Goal: Task Accomplishment & Management: Manage account settings

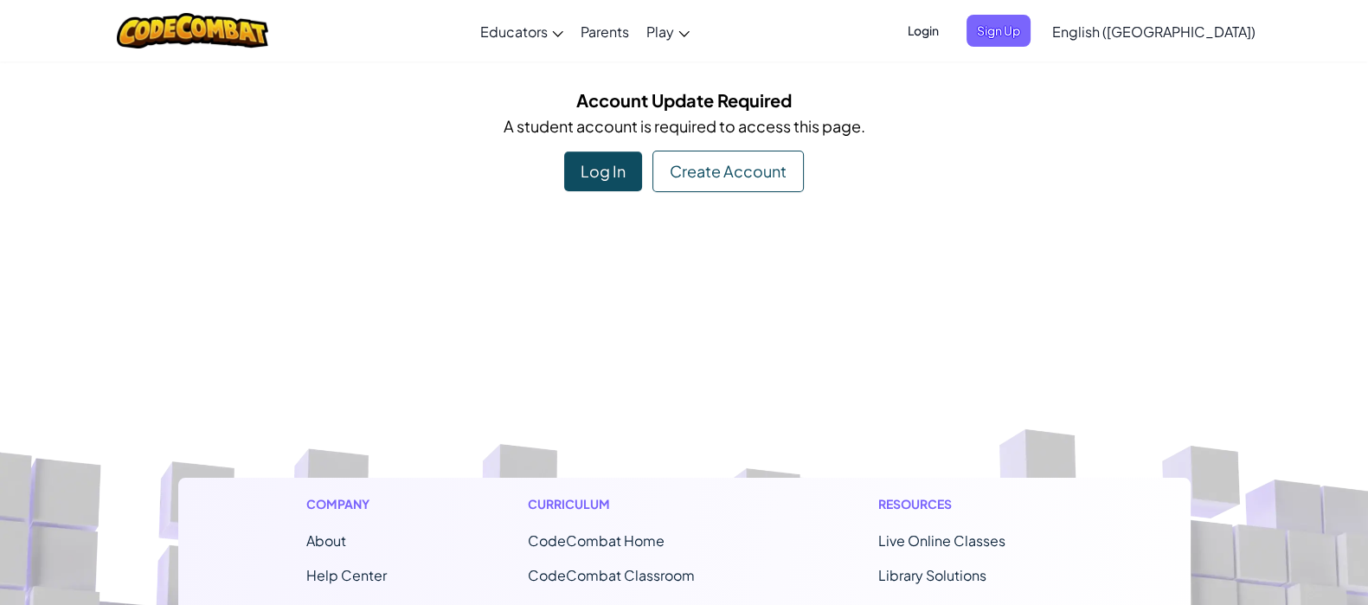
click at [614, 166] on div "Log In" at bounding box center [603, 171] width 78 height 40
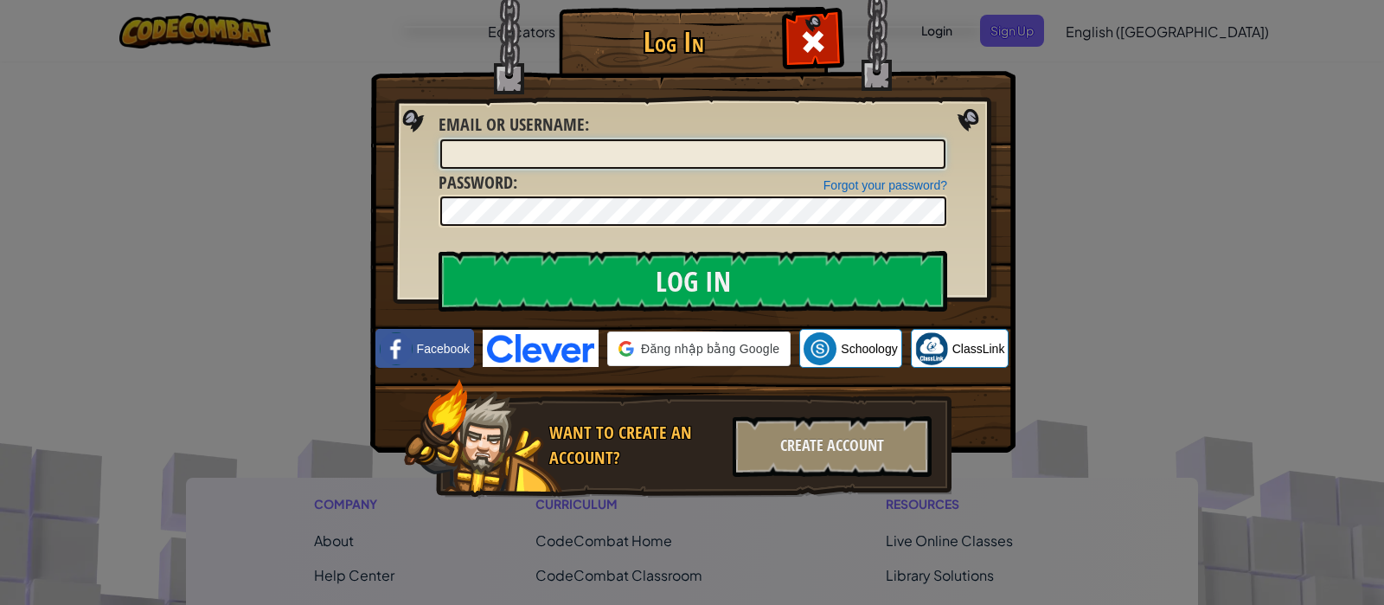
type input "2studentdu2"
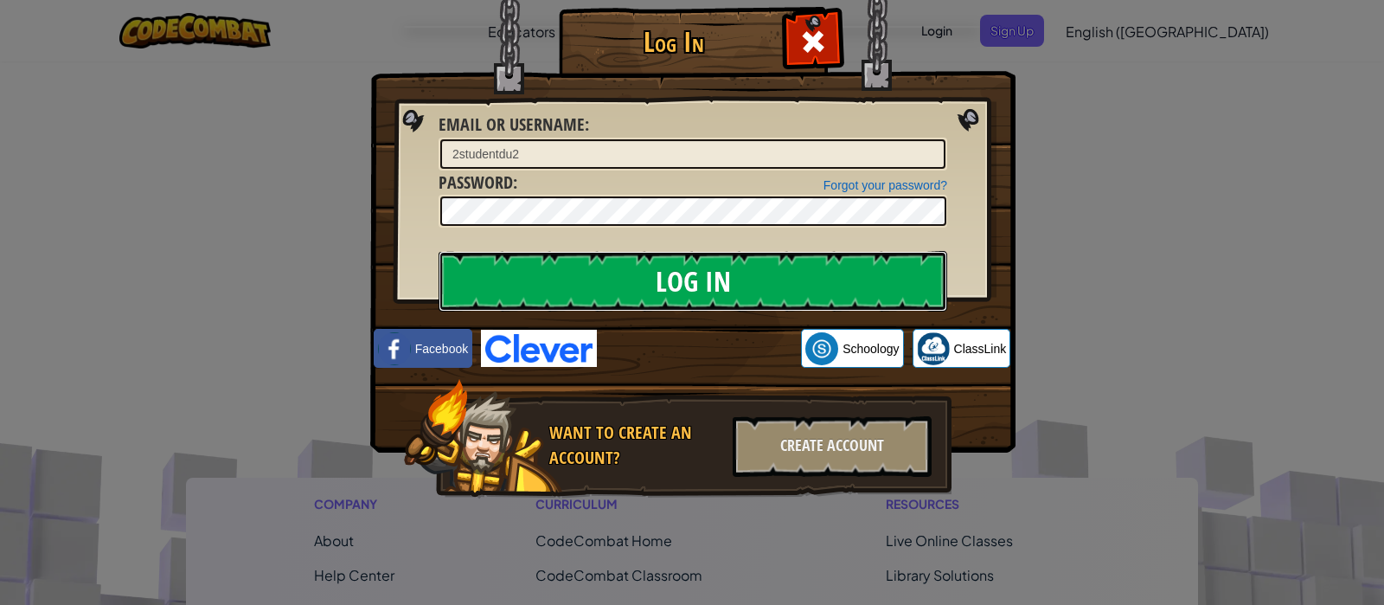
click at [675, 254] on input "Log In" at bounding box center [693, 281] width 509 height 61
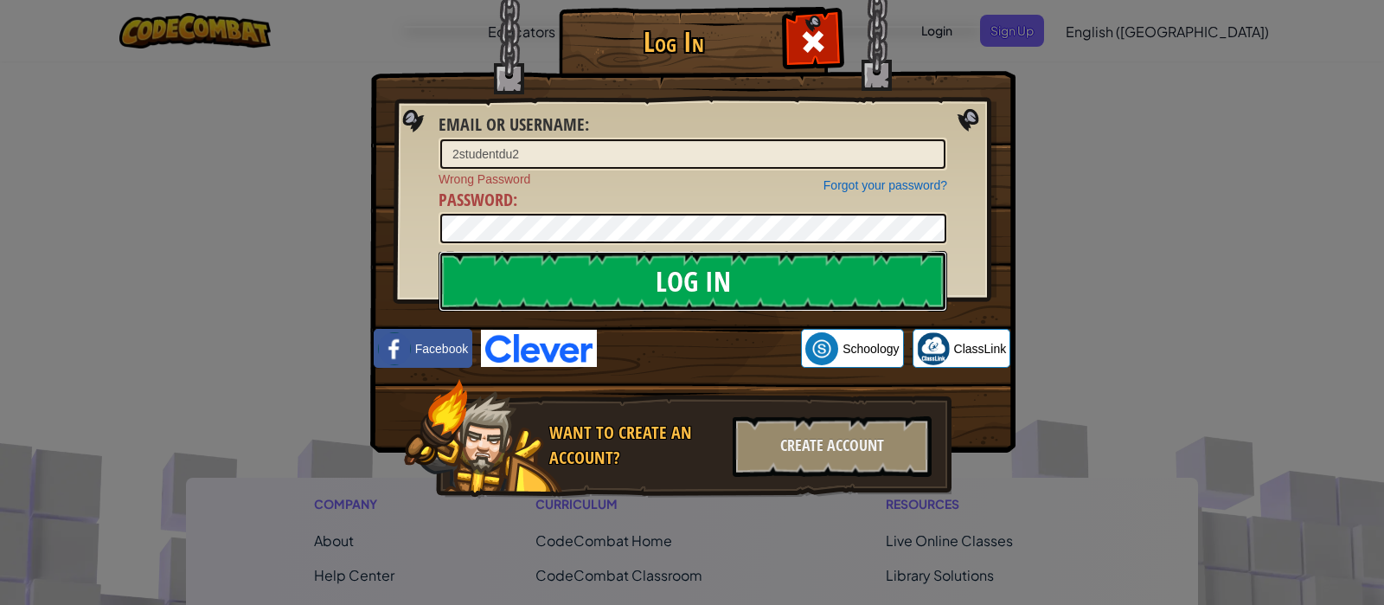
click at [671, 284] on input "Log In" at bounding box center [693, 281] width 509 height 61
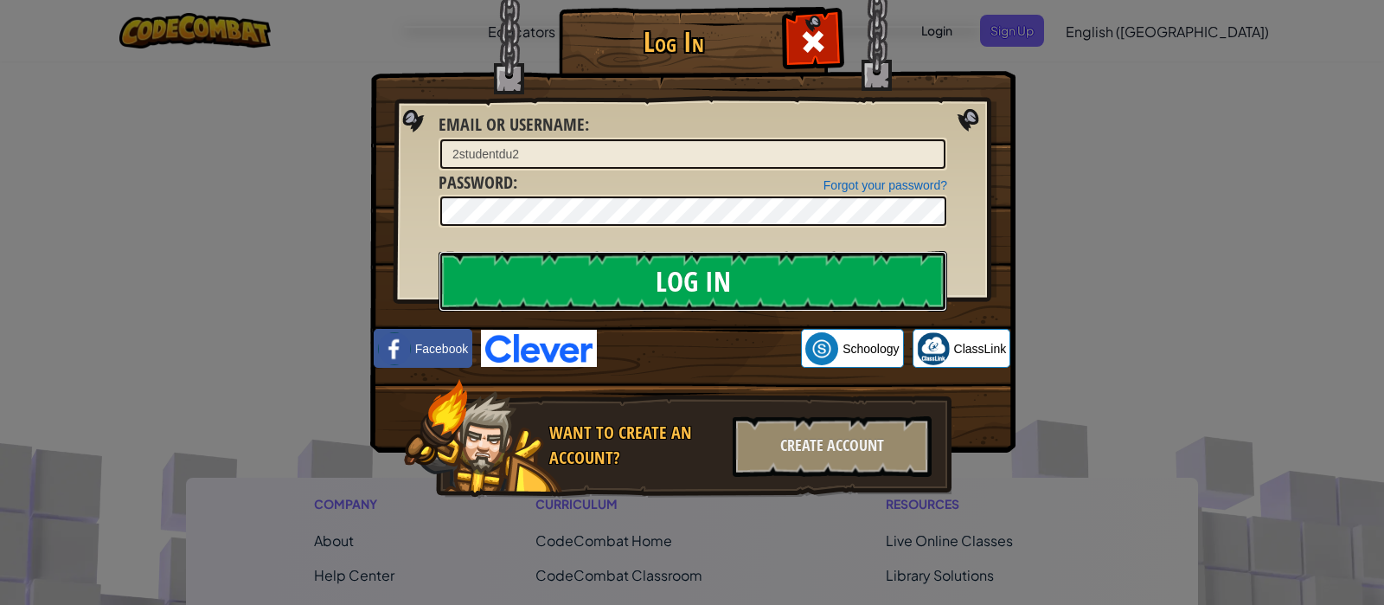
click at [671, 284] on input "Log In" at bounding box center [693, 281] width 509 height 61
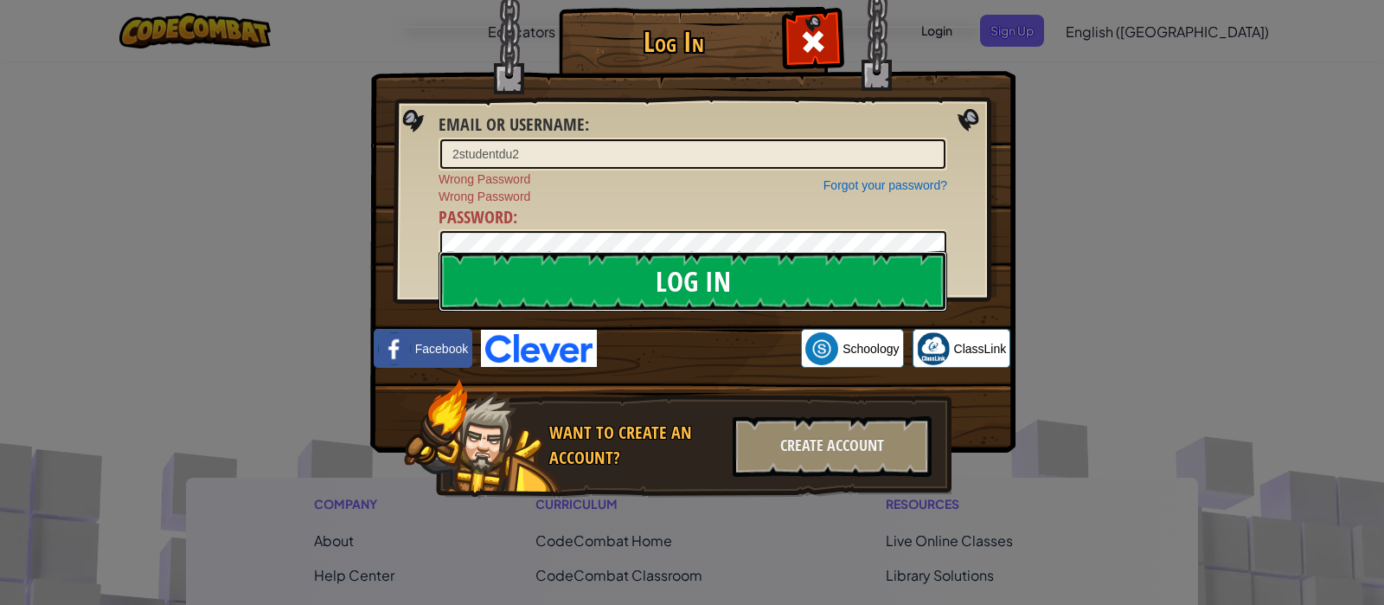
click at [671, 284] on input "Log In" at bounding box center [693, 281] width 509 height 61
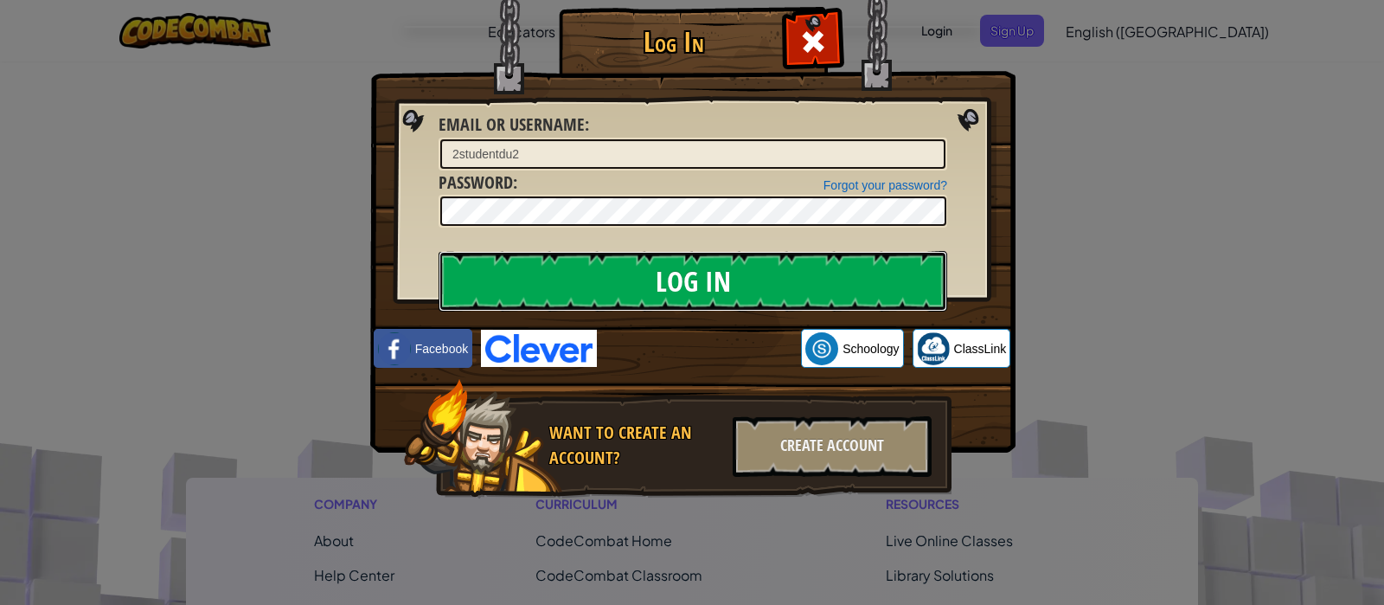
click at [671, 284] on input "Log In" at bounding box center [693, 281] width 509 height 61
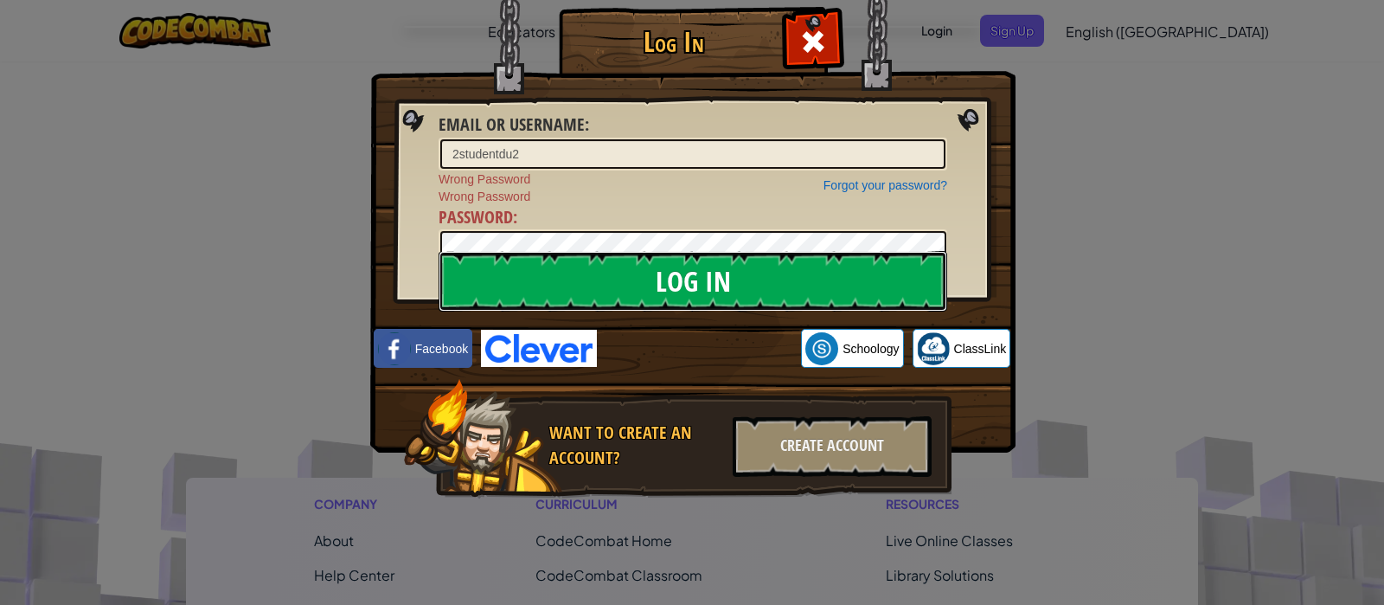
click at [671, 284] on input "Log In" at bounding box center [693, 281] width 509 height 61
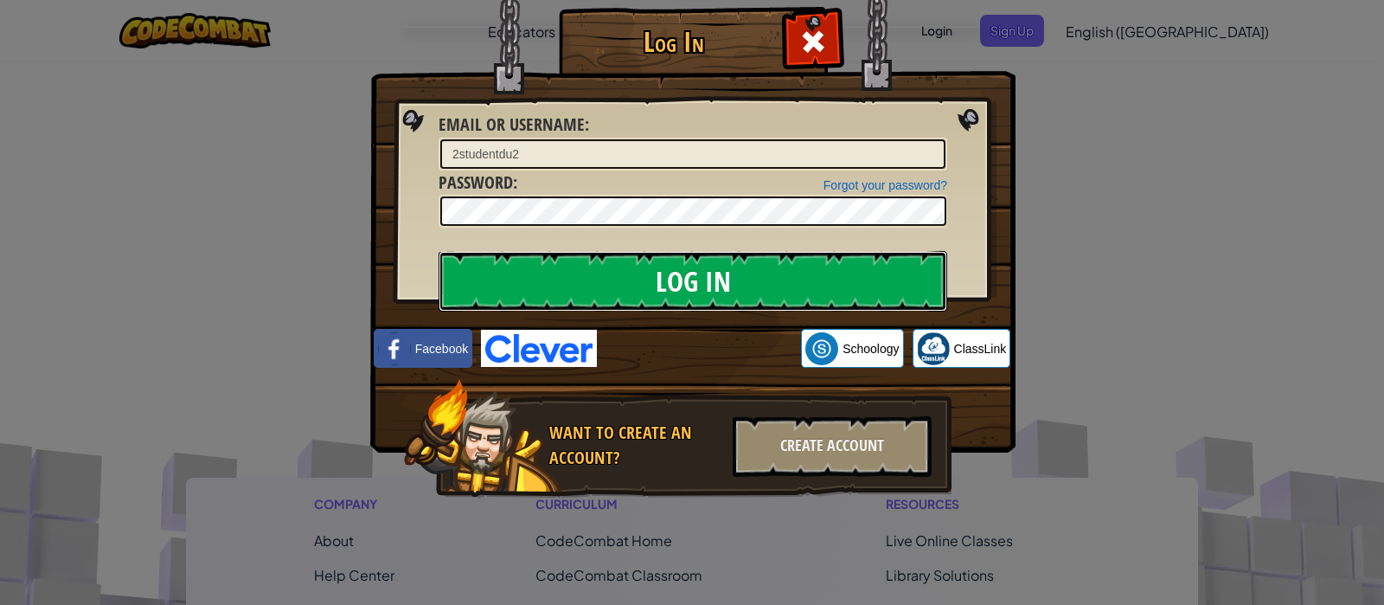
click at [671, 284] on input "Log In" at bounding box center [693, 281] width 509 height 61
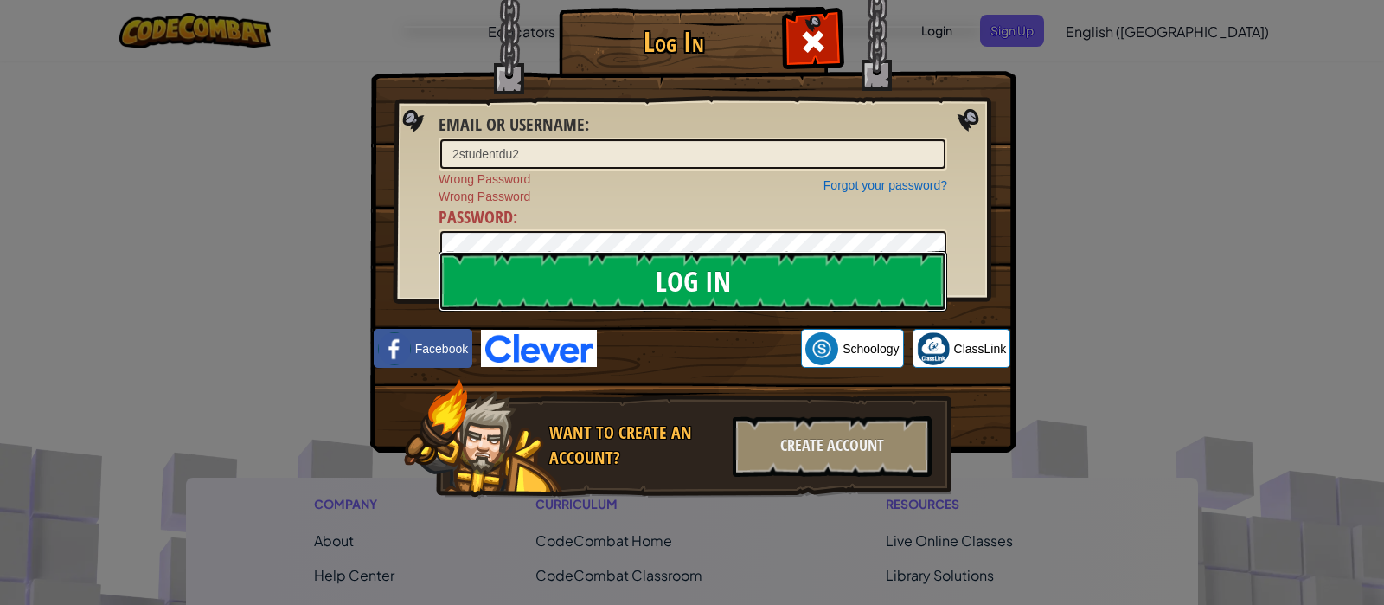
click at [671, 284] on input "Log In" at bounding box center [693, 281] width 509 height 61
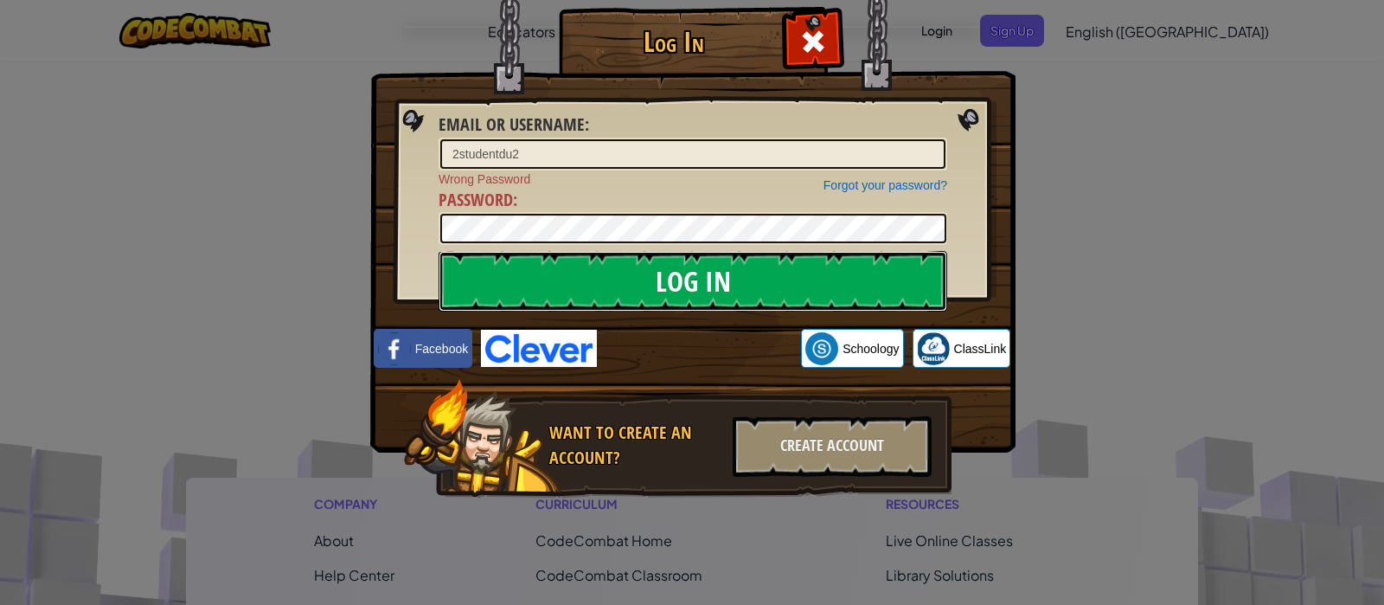
click at [634, 283] on input "Log In" at bounding box center [693, 281] width 509 height 61
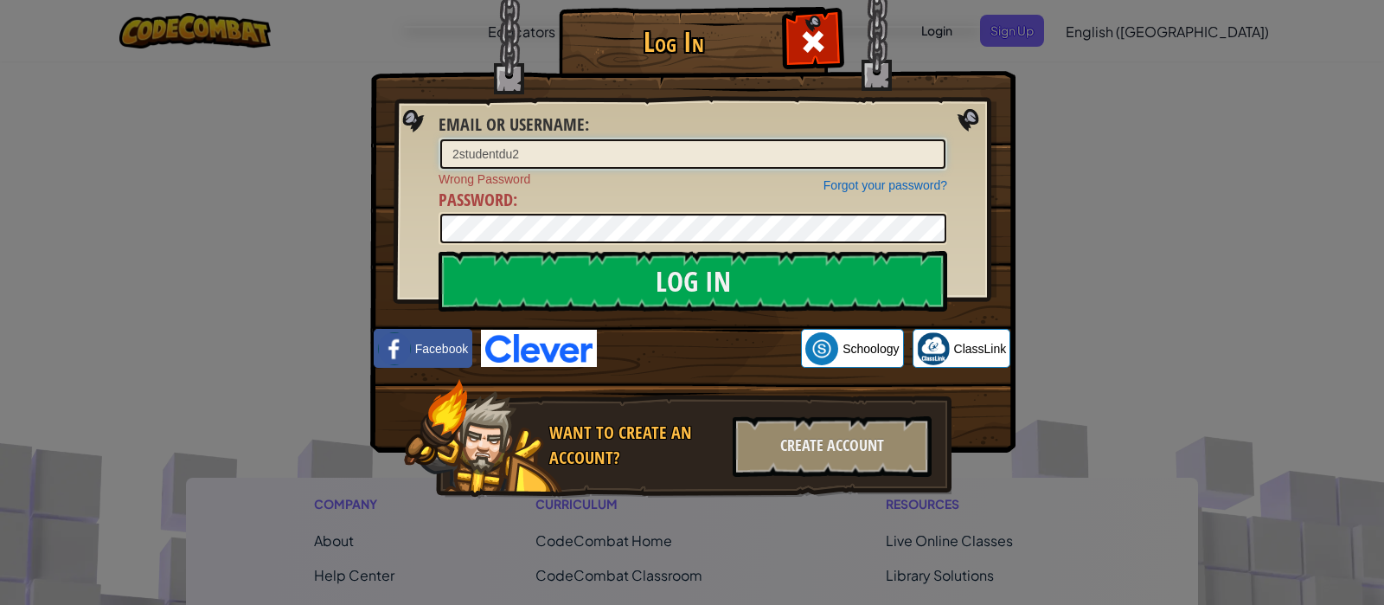
click at [532, 151] on input "2studentdu2" at bounding box center [692, 153] width 505 height 29
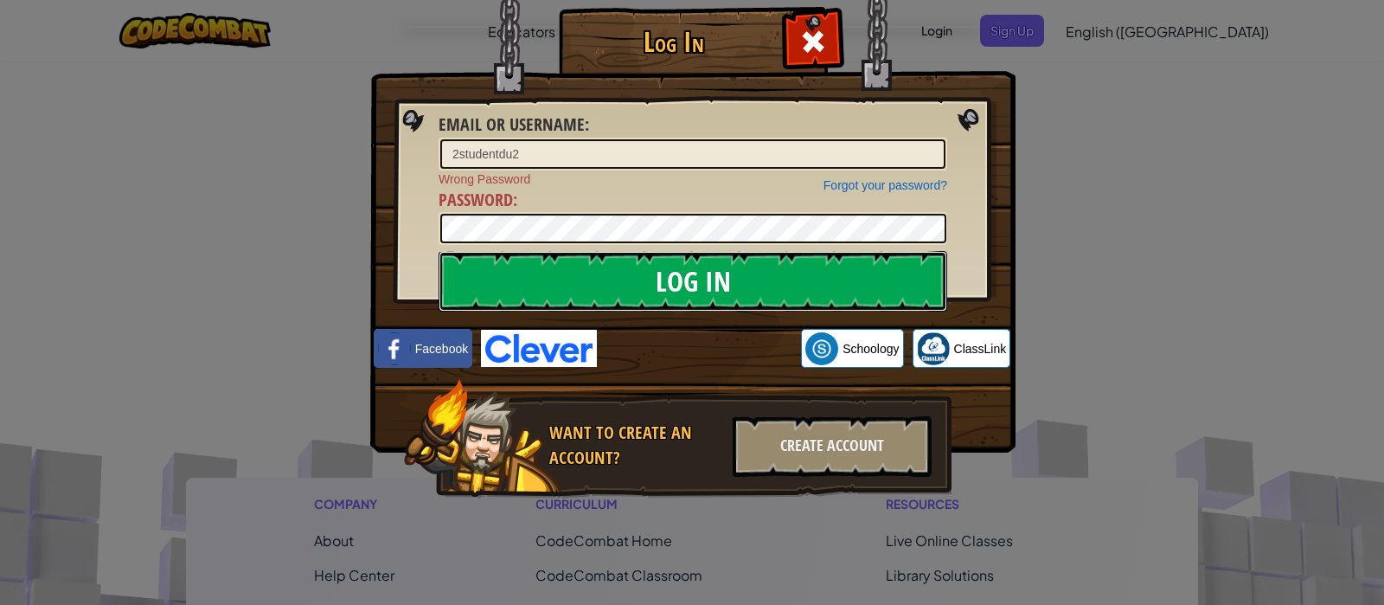
click at [623, 277] on input "Log In" at bounding box center [693, 281] width 509 height 61
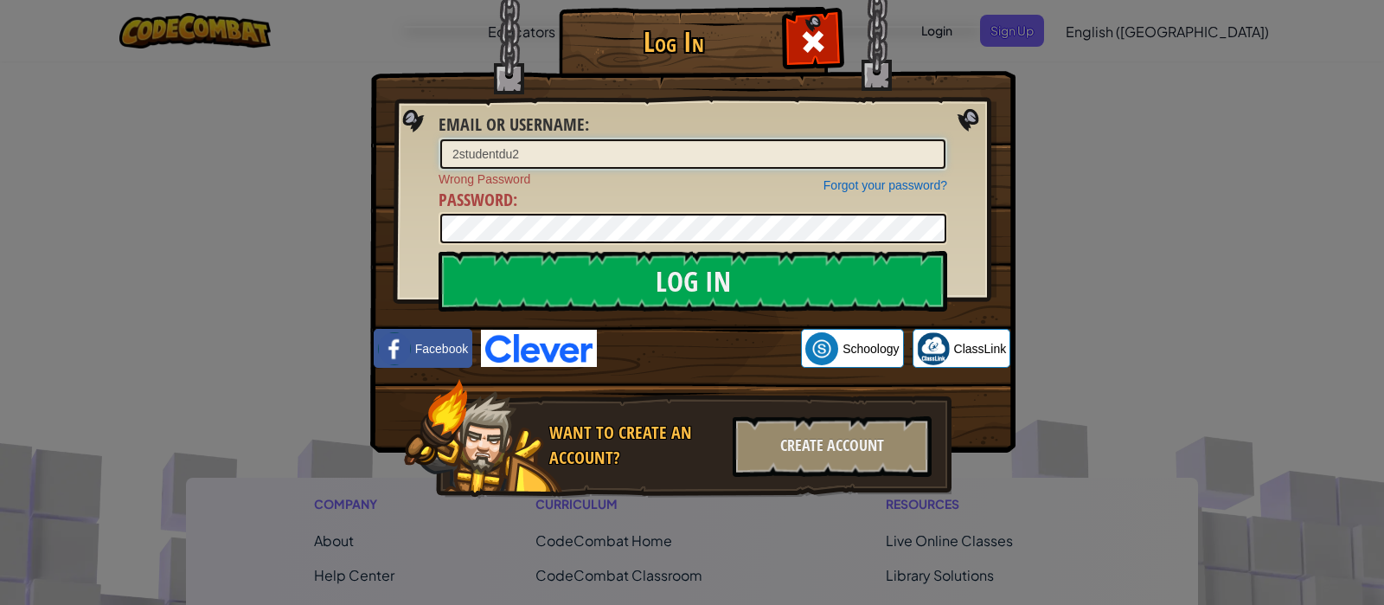
click at [530, 146] on input "2studentdu2" at bounding box center [692, 153] width 505 height 29
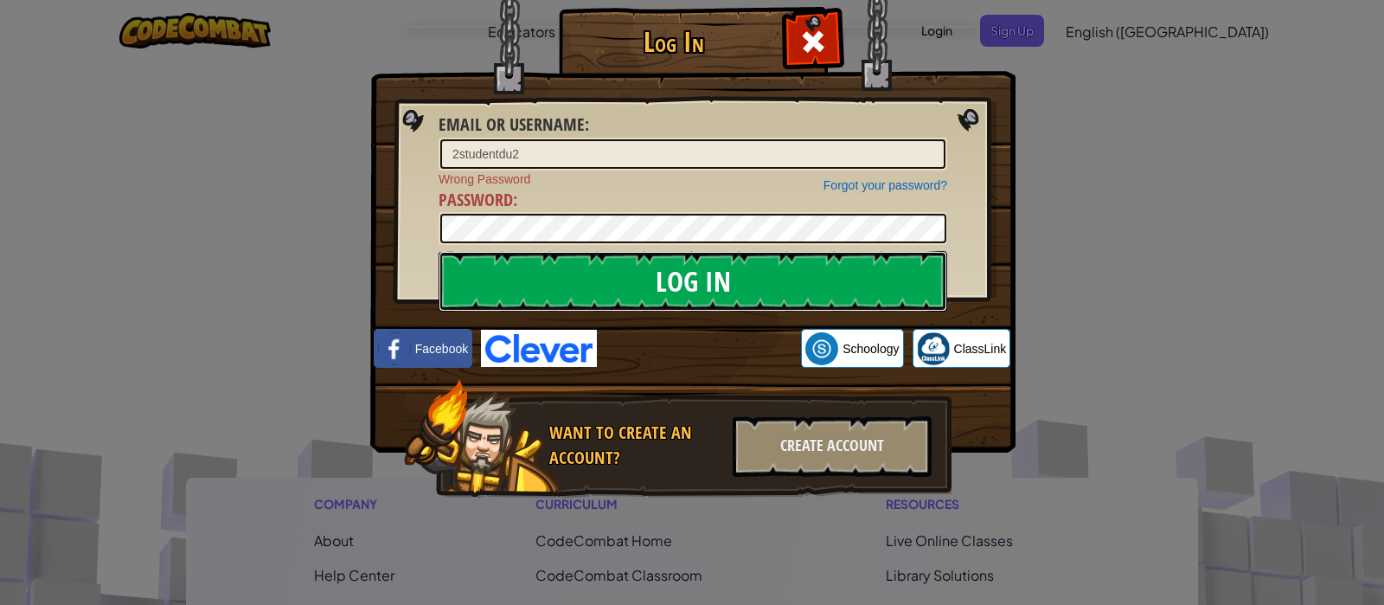
click at [525, 270] on input "Log In" at bounding box center [693, 281] width 509 height 61
